Goal: Information Seeking & Learning: Learn about a topic

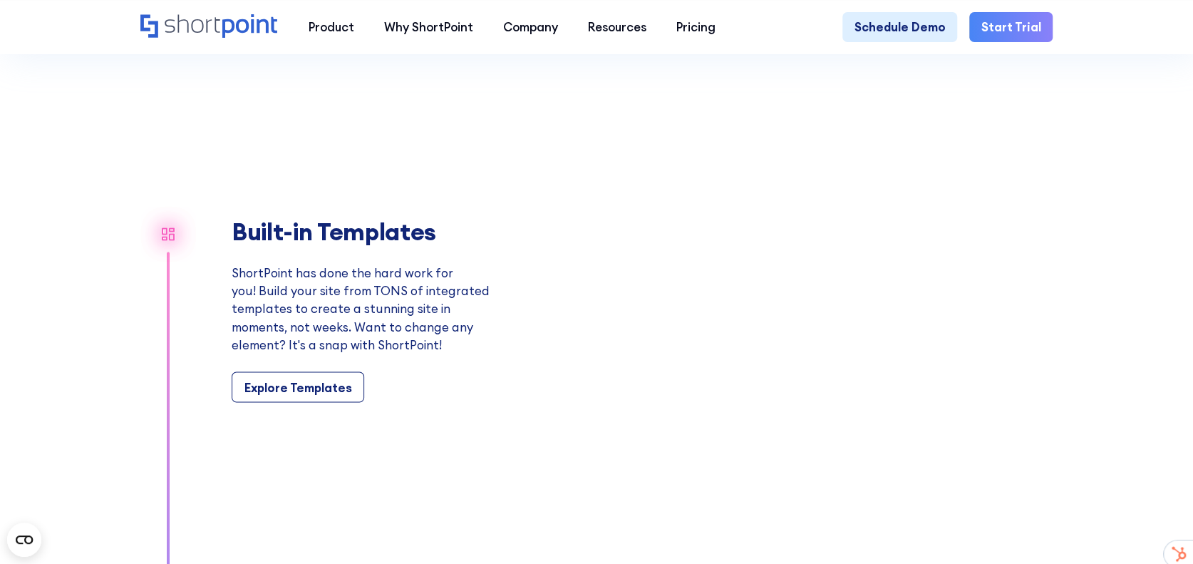
scroll to position [1311, 0]
click at [310, 395] on div "Explore Templates" at bounding box center [298, 386] width 108 height 18
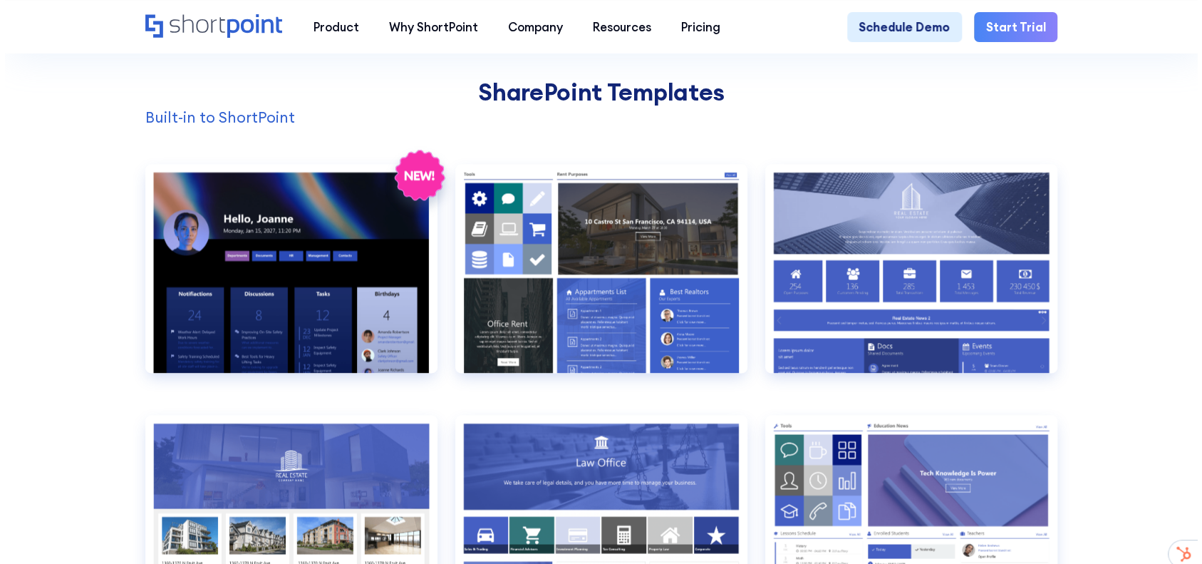
scroll to position [1322, 0]
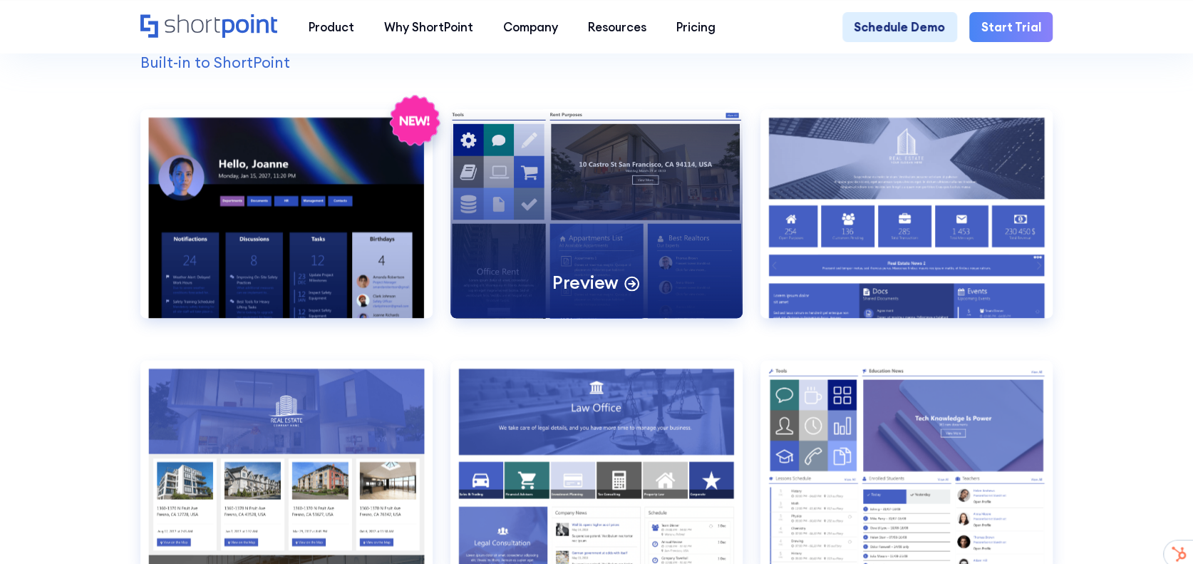
click at [609, 294] on p "Preview" at bounding box center [585, 283] width 66 height 24
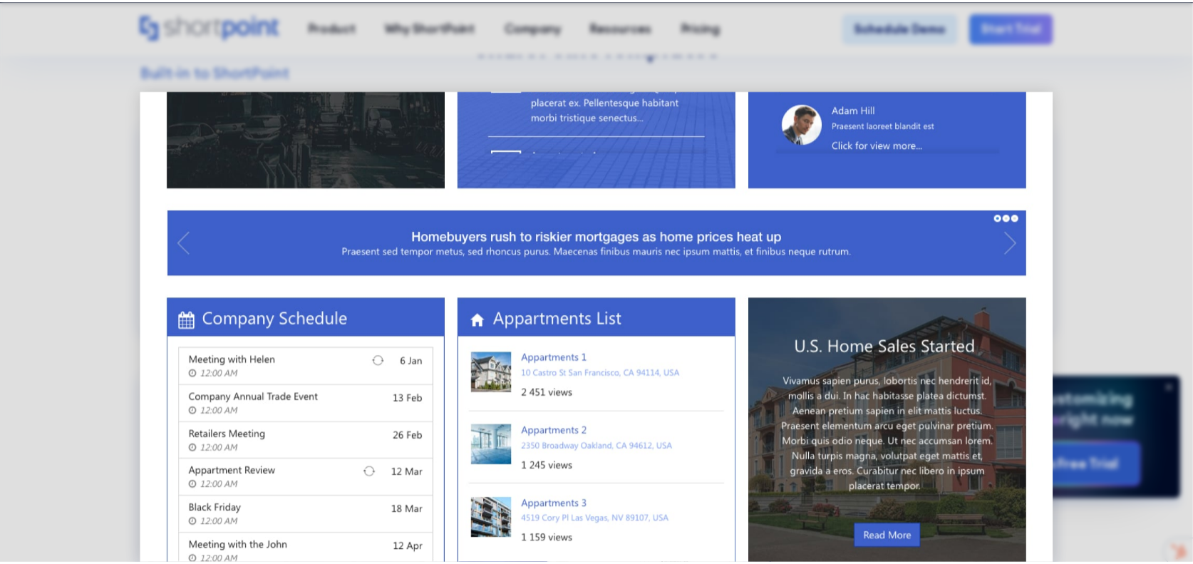
scroll to position [841, 0]
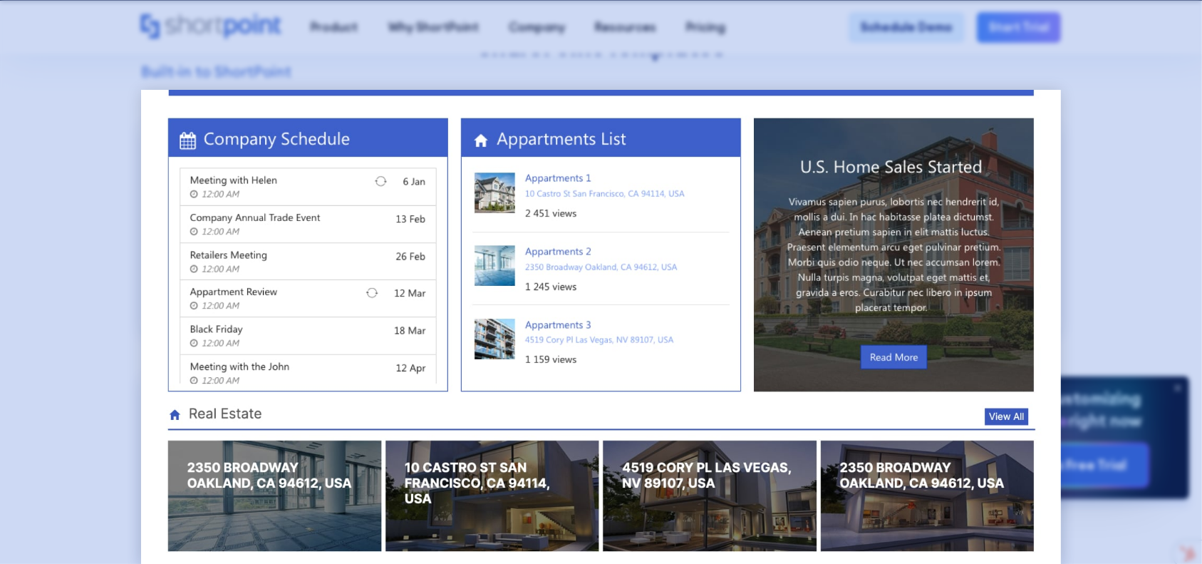
click at [1124, 188] on div at bounding box center [601, 282] width 1202 height 564
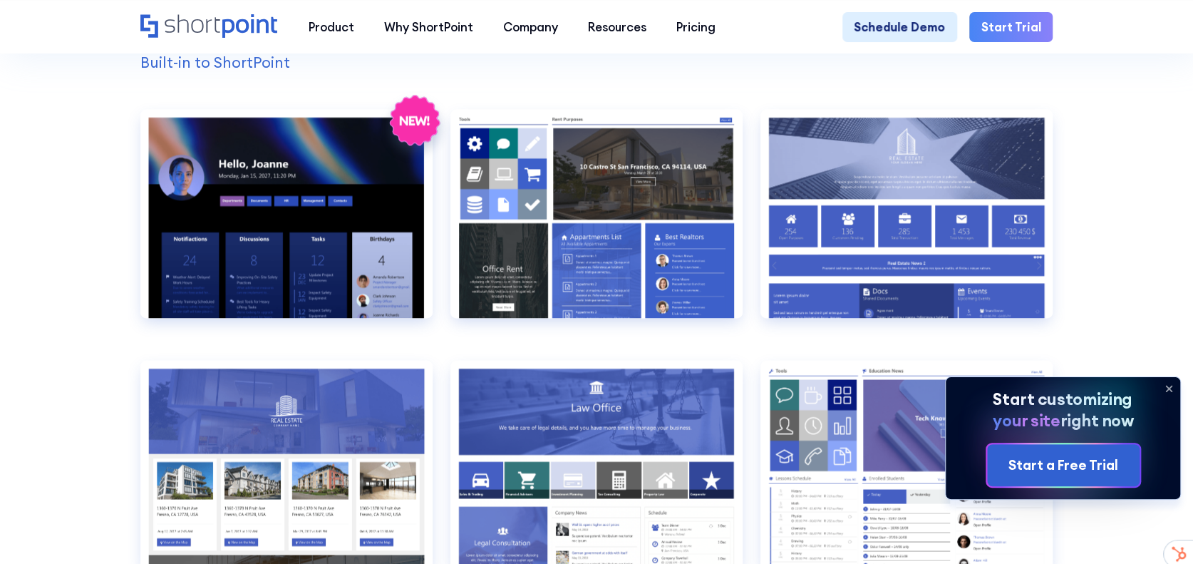
scroll to position [0, 0]
